Goal: Check status: Check status

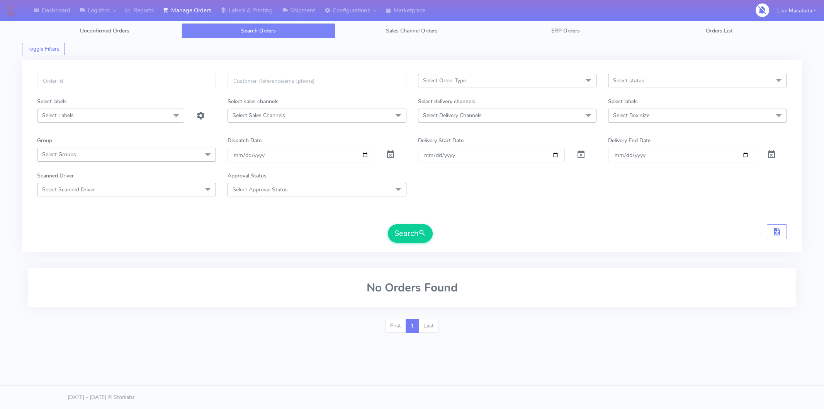
click at [83, 83] on input "text" at bounding box center [126, 81] width 179 height 14
click at [408, 236] on button "Search" at bounding box center [410, 233] width 45 height 19
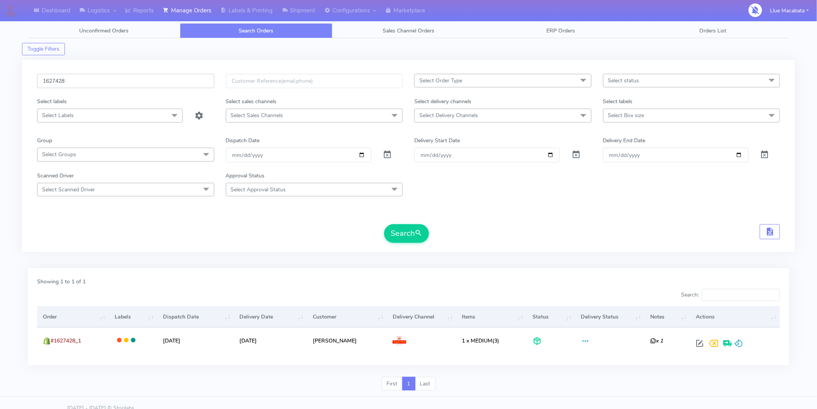
click at [59, 79] on input "1627428" at bounding box center [125, 81] width 177 height 14
paste input "5005"
drag, startPoint x: 404, startPoint y: 226, endPoint x: 398, endPoint y: 226, distance: 5.5
click at [404, 227] on button "Search" at bounding box center [406, 233] width 45 height 19
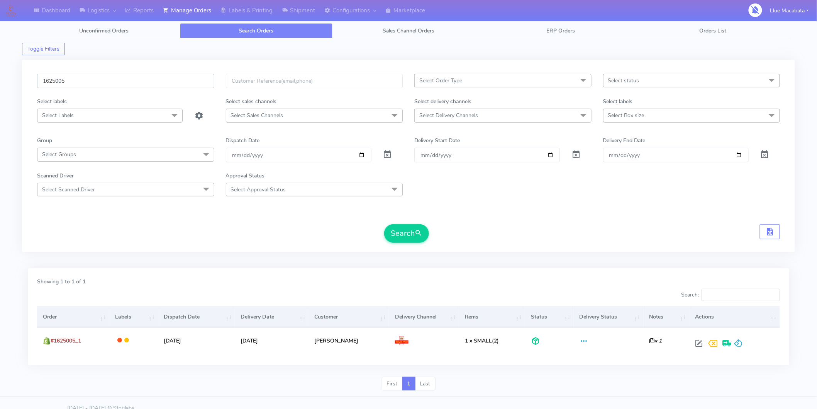
click at [116, 88] on input "1625005" at bounding box center [125, 81] width 177 height 14
paste input "9809"
type input "1629809"
click at [400, 234] on button "Search" at bounding box center [406, 233] width 45 height 19
